Goal: Answer question/provide support: Share knowledge or assist other users

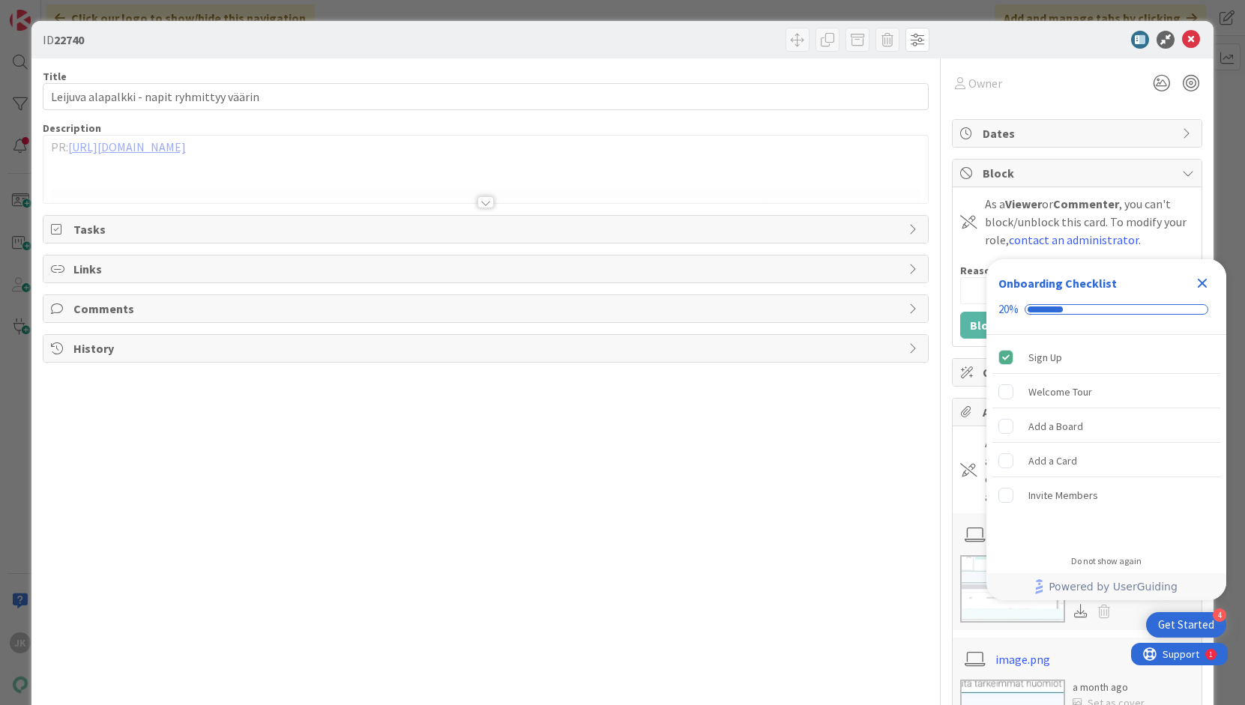
type input "22878"
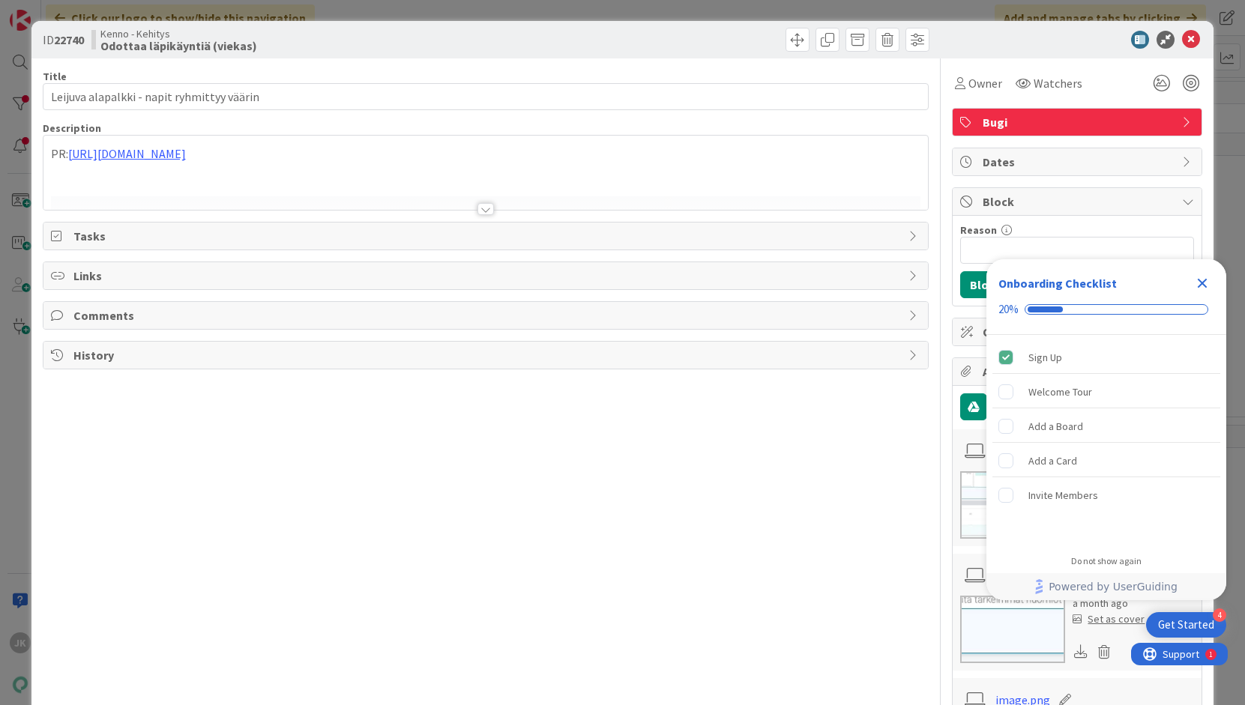
click at [485, 208] on div at bounding box center [485, 209] width 16 height 12
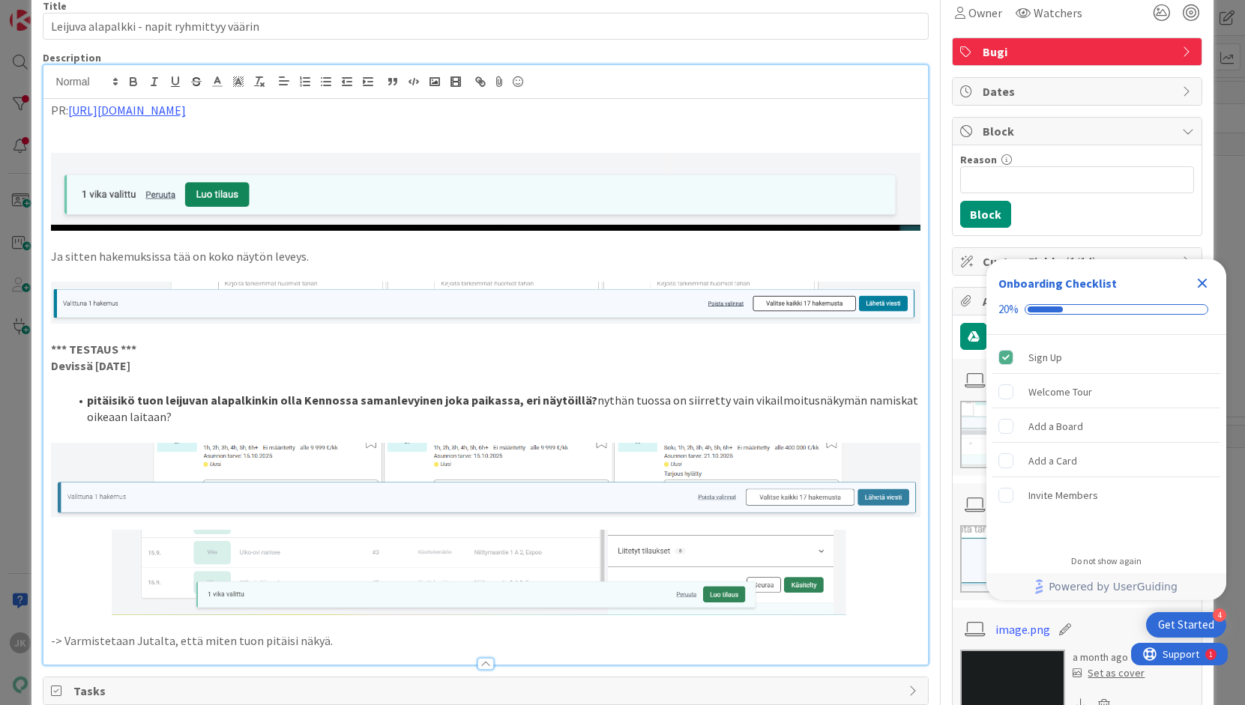
scroll to position [60, 0]
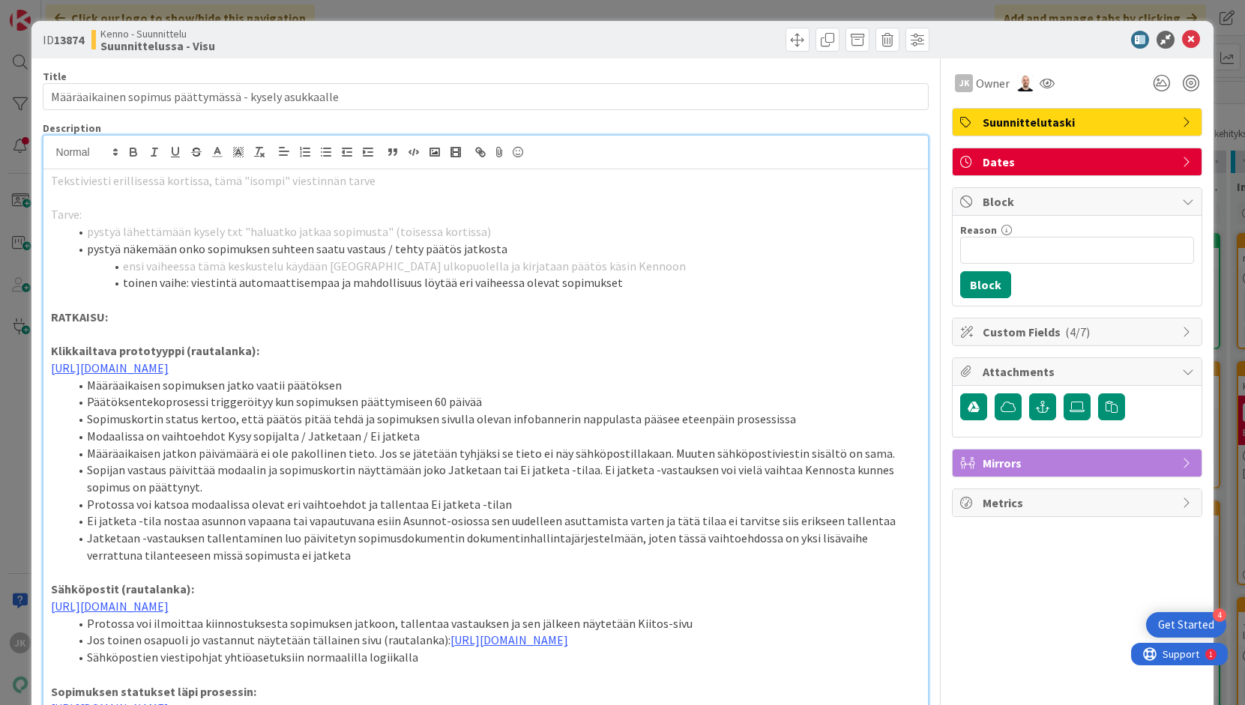
scroll to position [326, 0]
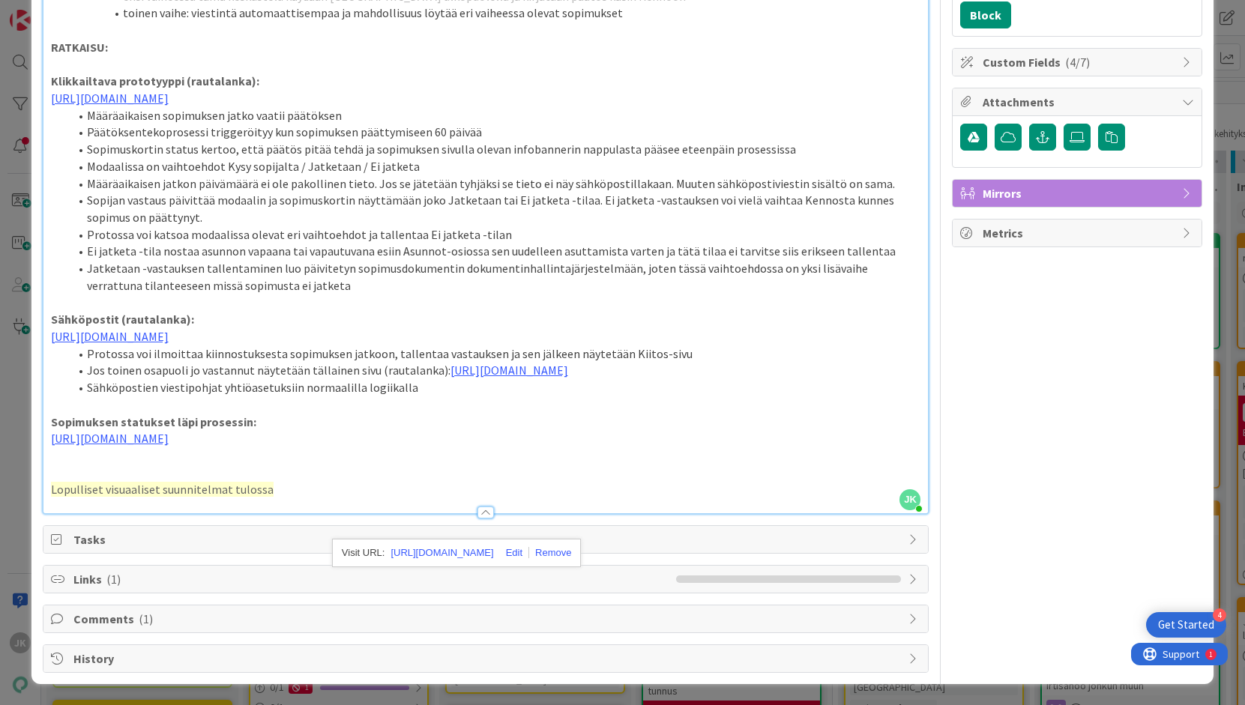
click at [289, 513] on div at bounding box center [485, 506] width 885 height 16
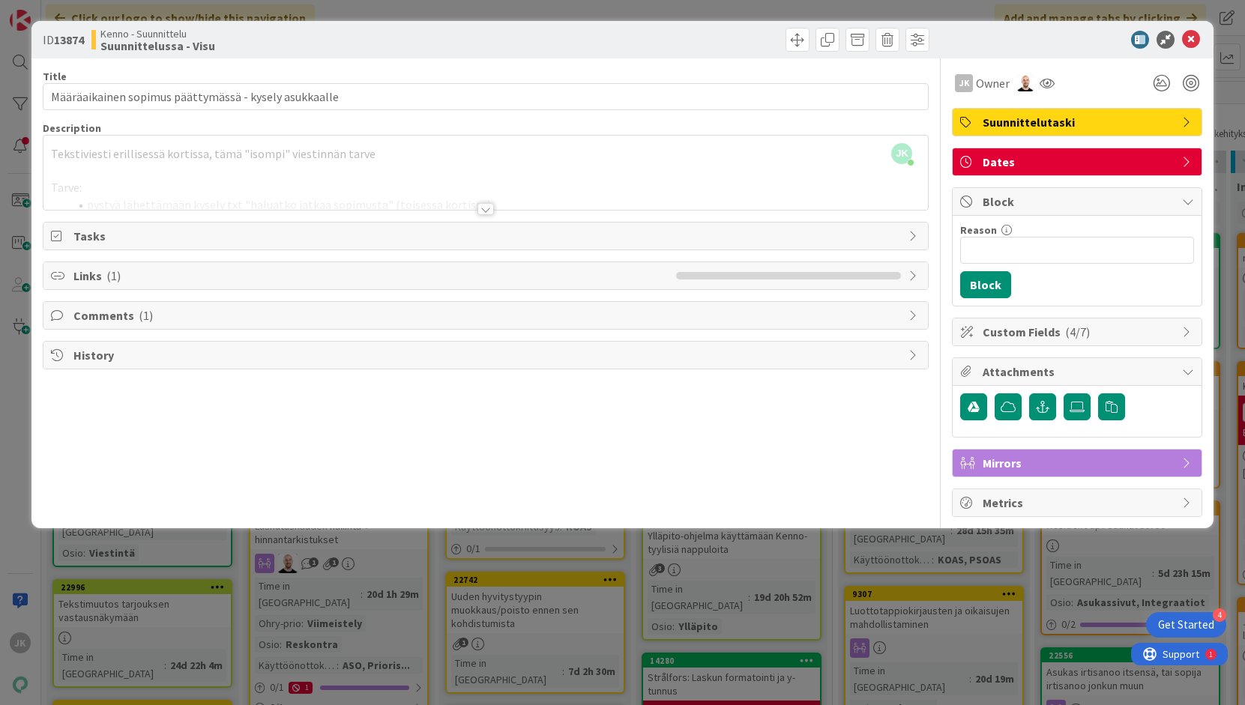
click at [485, 210] on div at bounding box center [485, 209] width 16 height 12
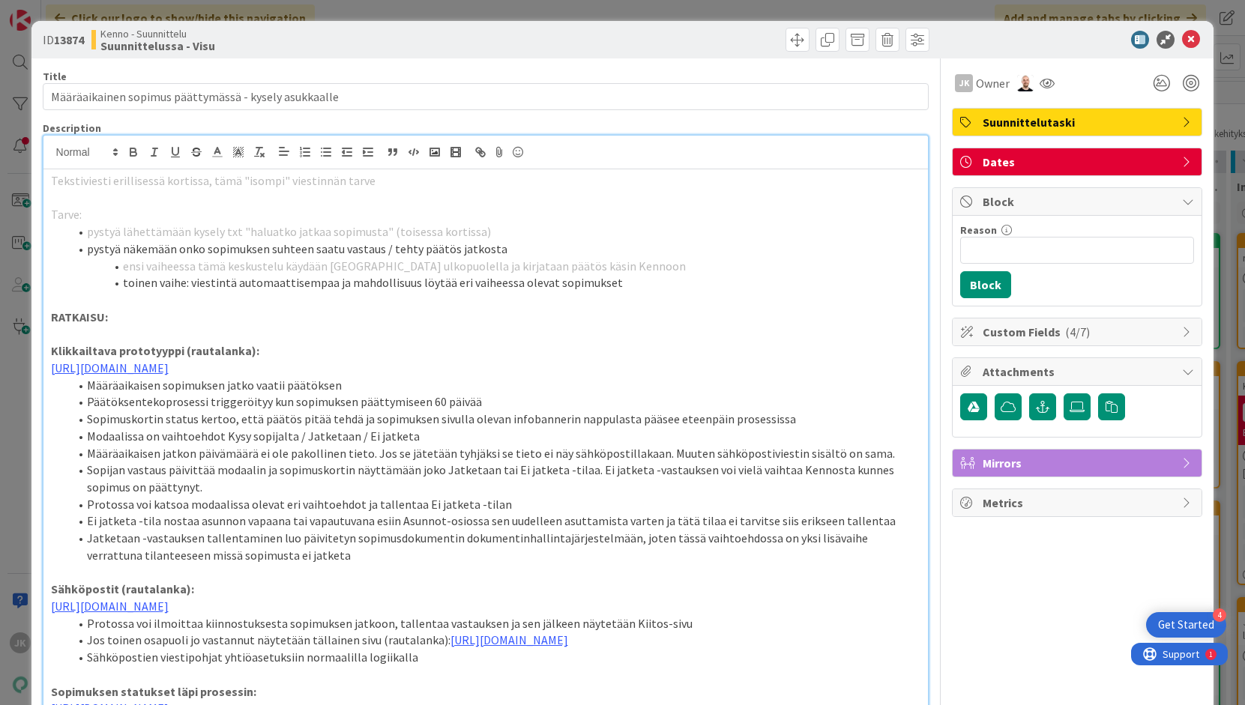
scroll to position [355, 0]
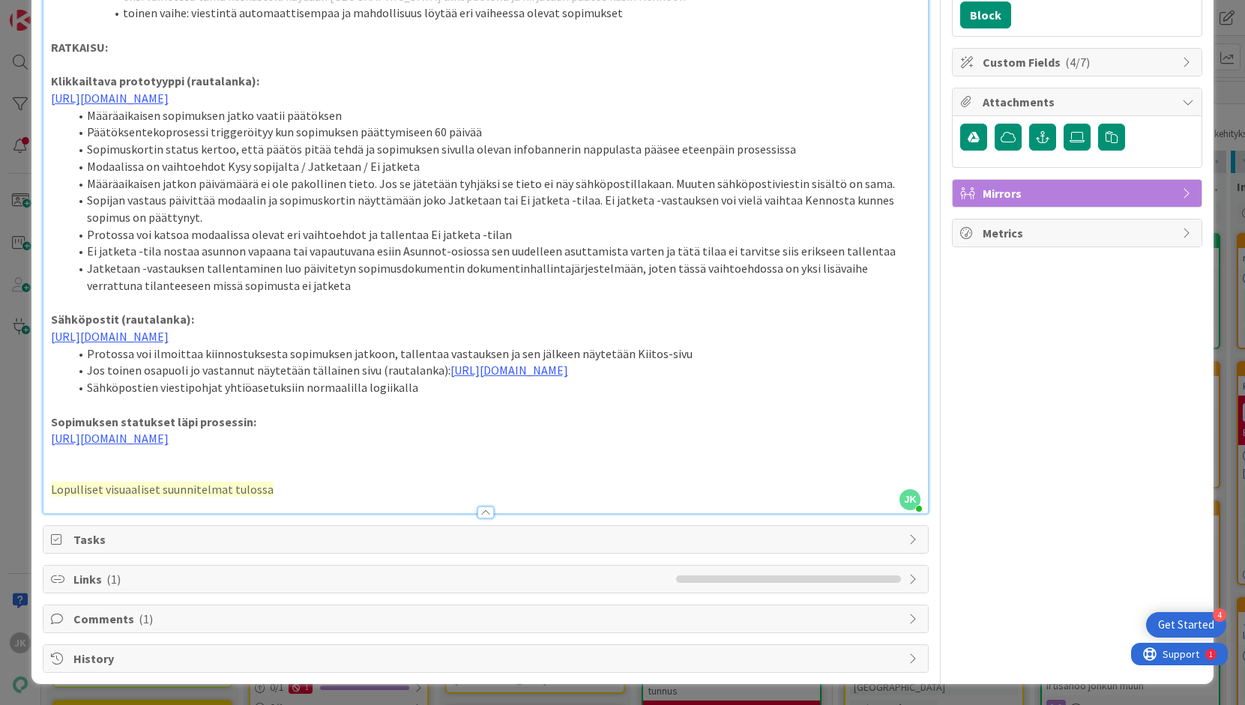
click at [308, 486] on p "Lopulliset visuaaliset suunnitelmat tulossa" at bounding box center [486, 489] width 870 height 17
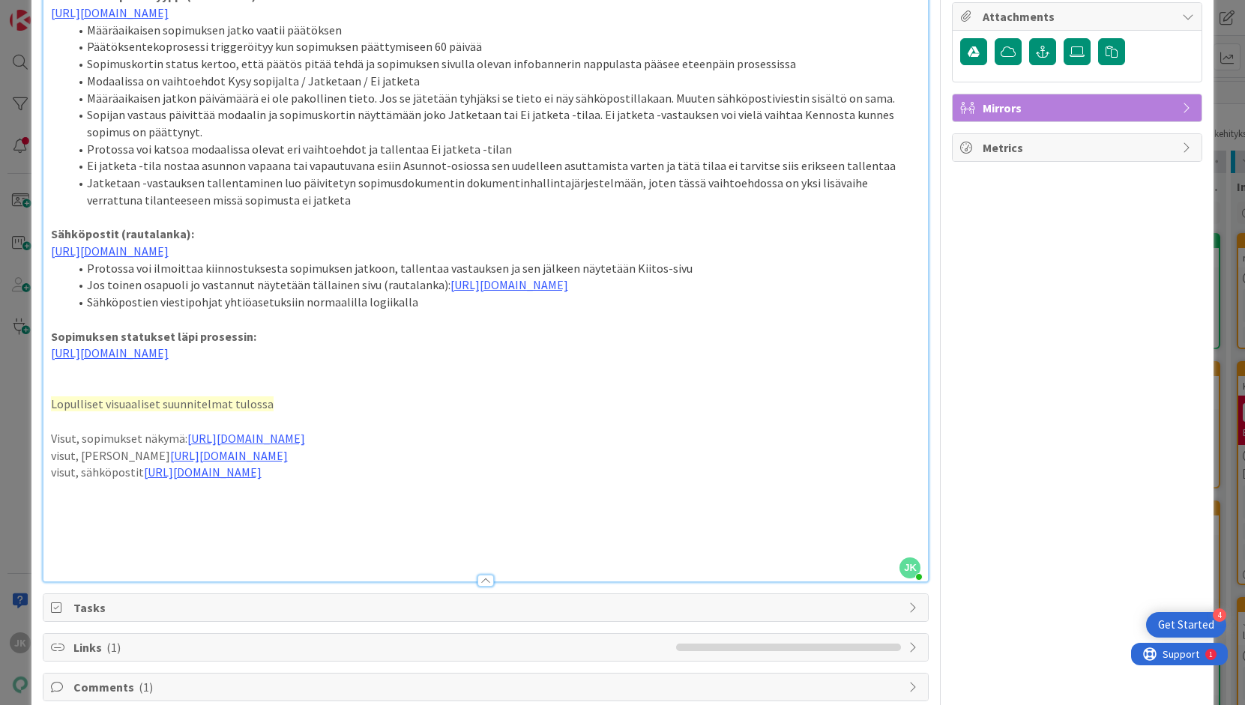
click at [130, 465] on p "visut, ota kantaa https://www.figma.com/design/0IJ8fGlasErUUd7odgirDN/Sopimusha…" at bounding box center [486, 455] width 870 height 17
click at [138, 481] on p "visut, sähköpostit https://www.figma.com/design/0IJ8fGlasErUUd7odgirDN/Sopimush…" at bounding box center [486, 472] width 870 height 17
click at [87, 498] on p at bounding box center [486, 489] width 870 height 17
